Goal: Check status

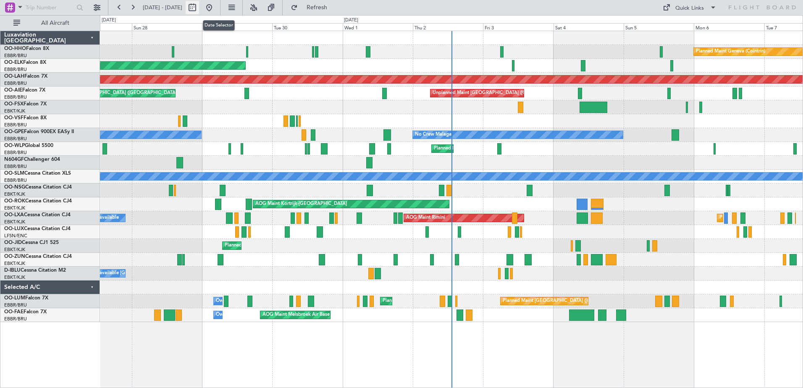
click at [199, 5] on button at bounding box center [192, 7] width 13 height 13
select select "9"
select select "2025"
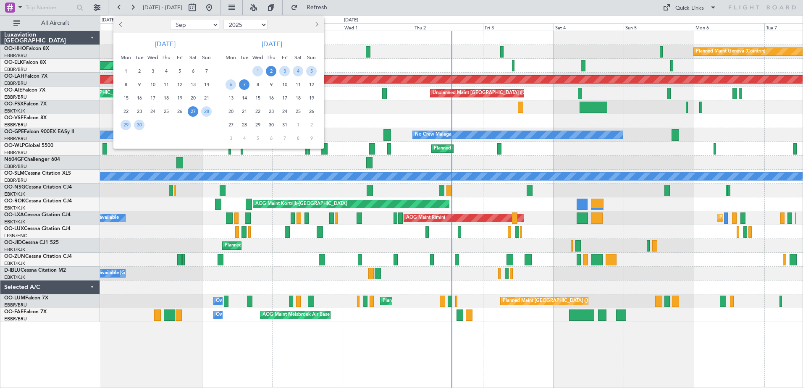
click at [269, 70] on span "2" at bounding box center [271, 71] width 10 height 10
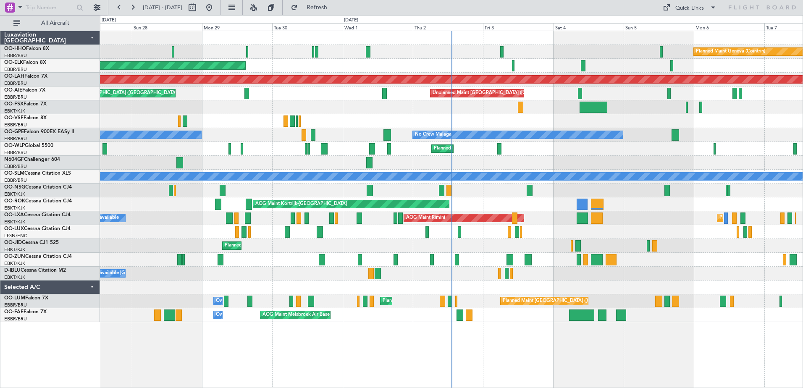
select select "10"
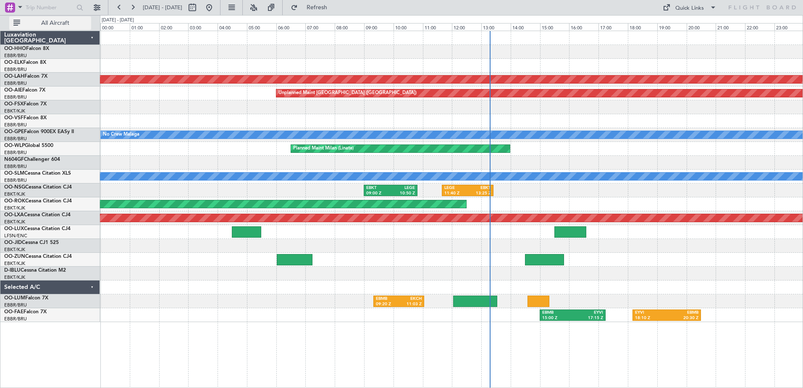
click at [71, 24] on span "All Aircraft" at bounding box center [55, 23] width 67 height 6
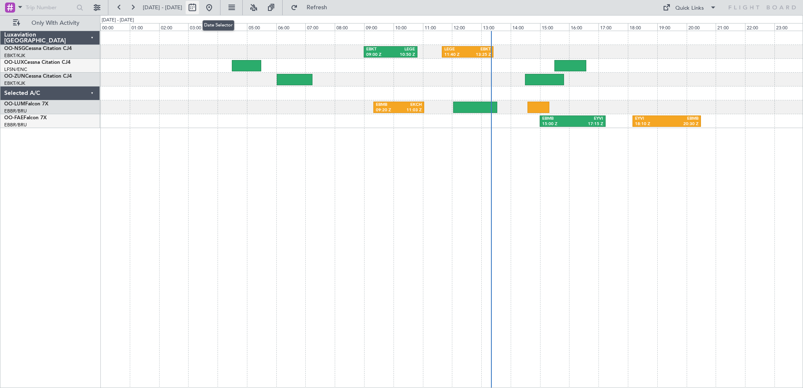
click at [199, 11] on button at bounding box center [192, 7] width 13 height 13
select select "10"
select select "2025"
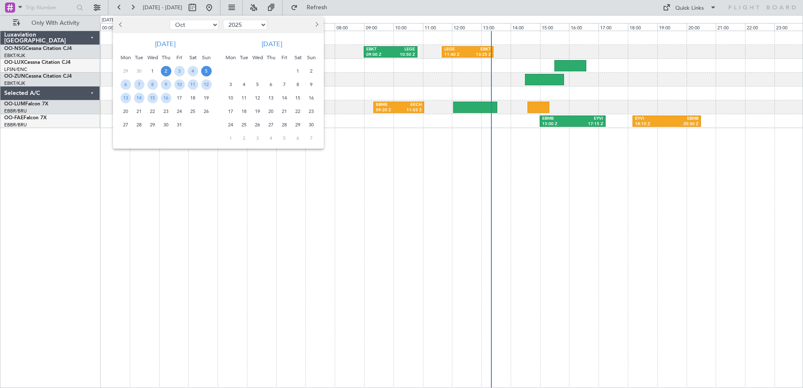
click at [206, 71] on span "5" at bounding box center [206, 71] width 10 height 10
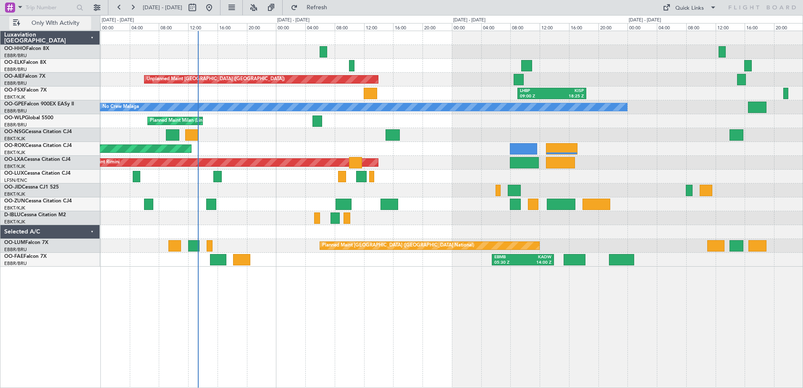
click at [80, 21] on span "Only With Activity" at bounding box center [55, 23] width 67 height 6
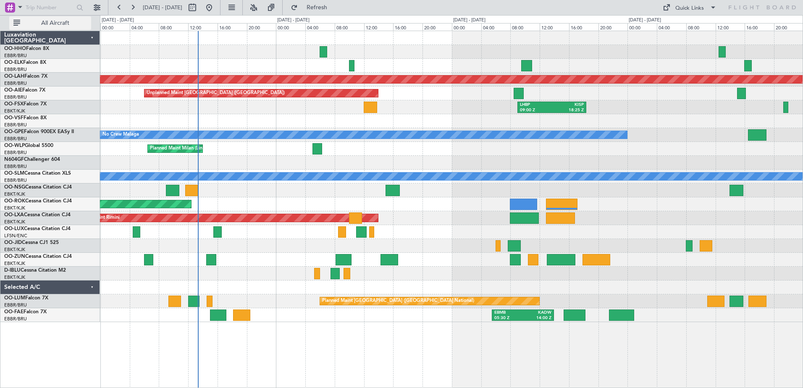
click at [82, 24] on span "All Aircraft" at bounding box center [55, 23] width 67 height 6
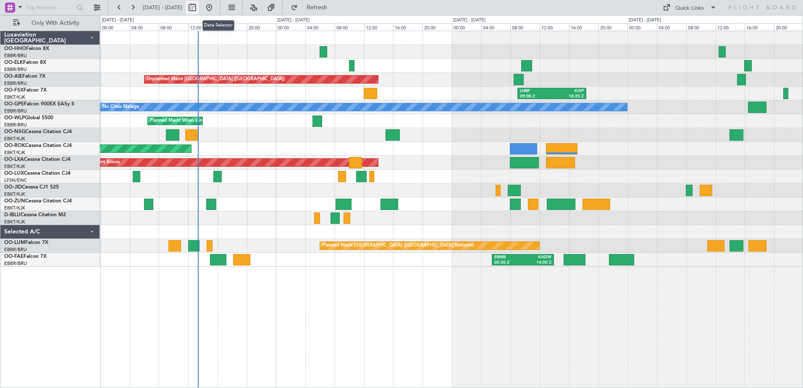
click at [199, 9] on button at bounding box center [192, 7] width 13 height 13
select select "10"
select select "2025"
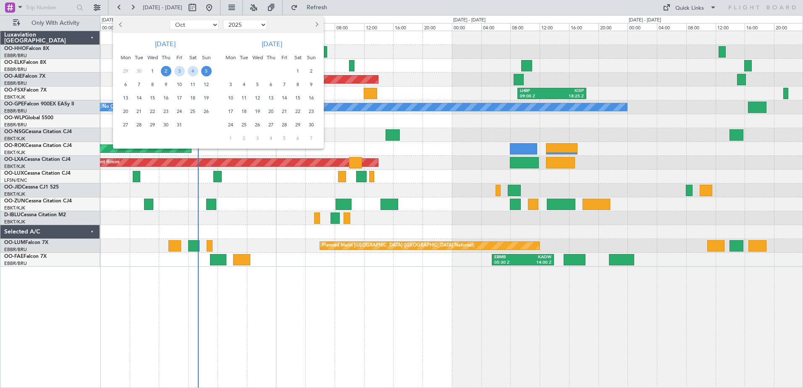
click at [207, 69] on span "5" at bounding box center [206, 71] width 10 height 10
